Goal: Complete application form

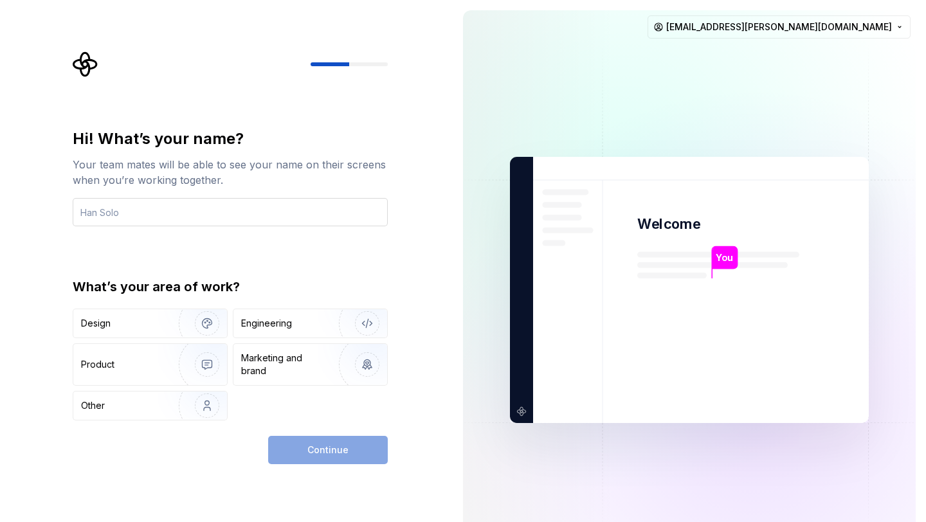
click at [213, 210] on input "text" at bounding box center [230, 212] width 315 height 28
type input "S"
click at [208, 50] on div "Hi! What’s your name? Your team mates will be able to see your name on their sc…" at bounding box center [226, 290] width 453 height 580
